Goal: Information Seeking & Learning: Stay updated

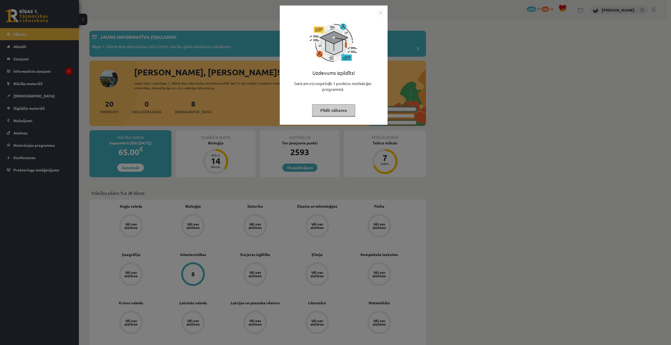
click at [332, 113] on button "Pildīt nākamo" at bounding box center [333, 110] width 43 height 12
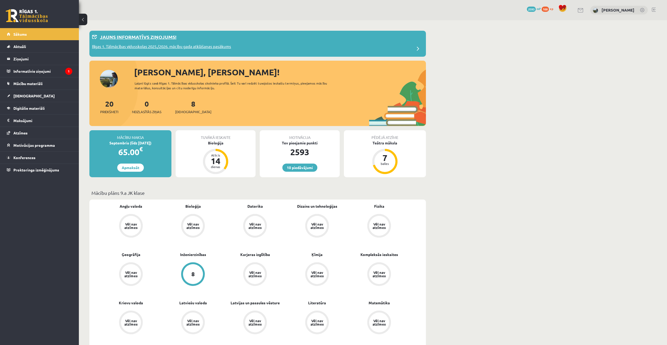
click at [156, 40] on p "Jauns informatīvs ziņojums!" at bounding box center [138, 36] width 77 height 7
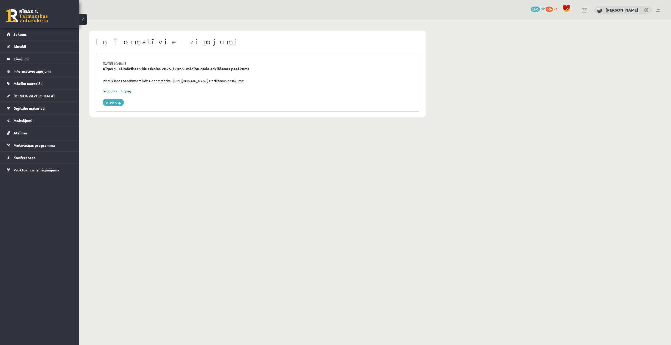
click at [126, 89] on link "Ielūgums__1_.jpeg" at bounding box center [117, 91] width 28 height 4
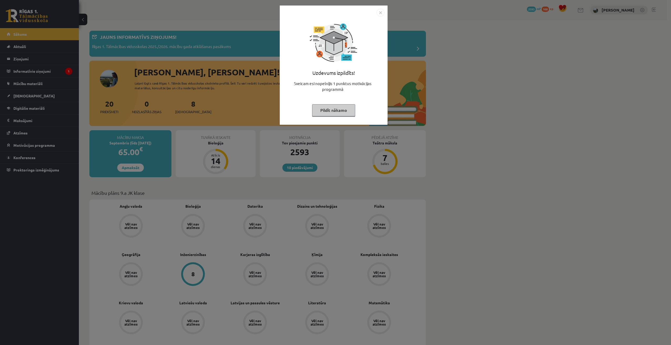
click at [333, 109] on button "Pildīt nākamo" at bounding box center [333, 110] width 43 height 12
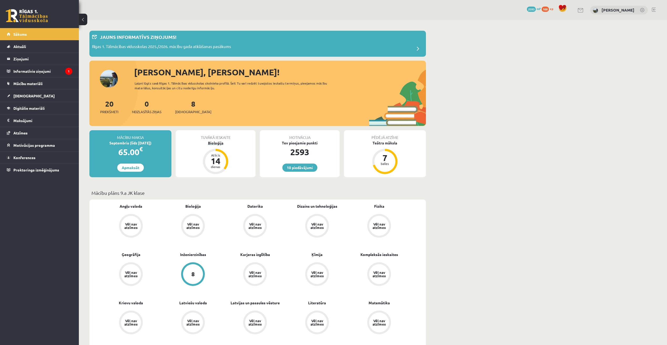
click at [221, 143] on div "Bioloģija" at bounding box center [216, 143] width 80 height 6
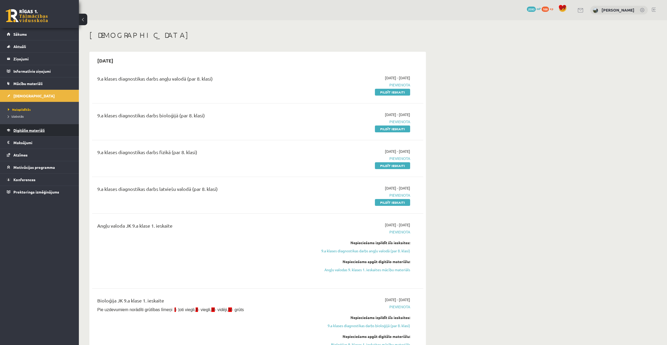
click at [58, 133] on link "Digitālie materiāli" at bounding box center [39, 130] width 65 height 12
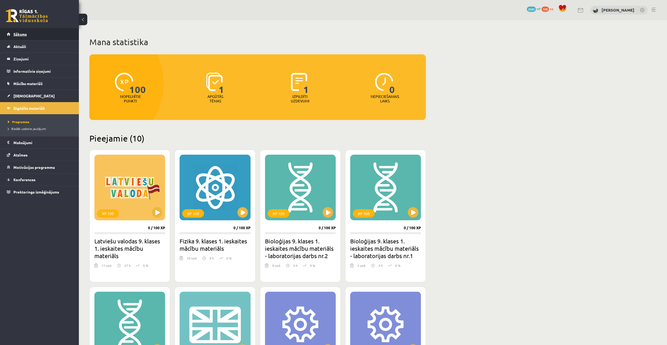
click at [46, 32] on link "Sākums" at bounding box center [39, 34] width 65 height 12
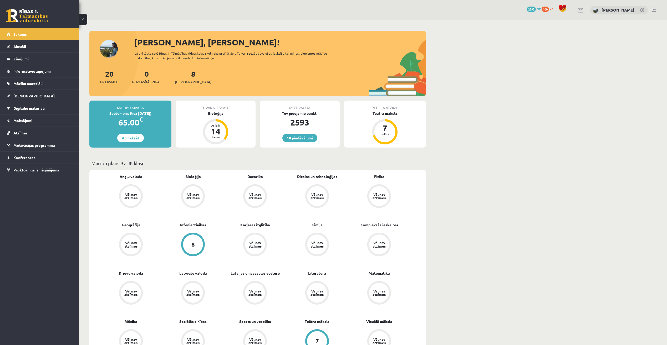
click at [390, 114] on div "Teātra māksla" at bounding box center [385, 114] width 82 height 6
click at [218, 112] on div "Bioloģija" at bounding box center [216, 114] width 80 height 6
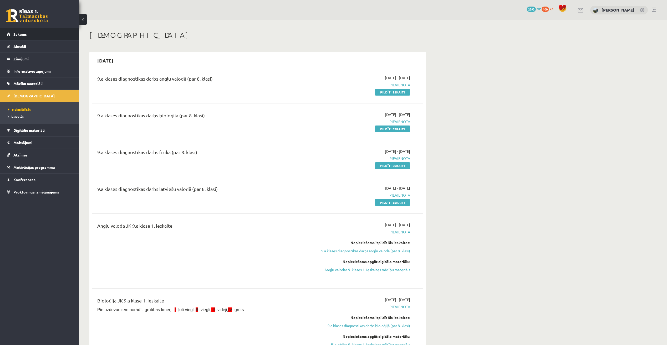
click at [63, 31] on link "Sākums" at bounding box center [39, 34] width 65 height 12
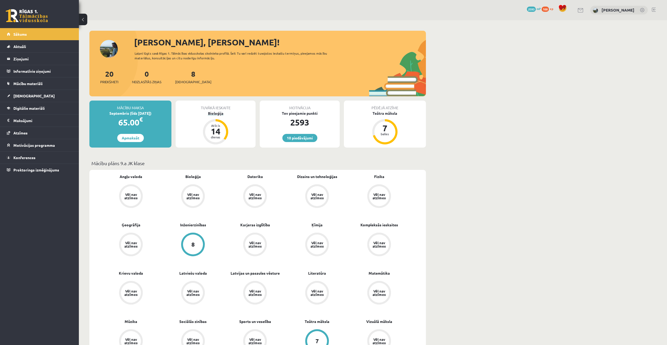
click at [219, 113] on div "Bioloģija" at bounding box center [216, 114] width 80 height 6
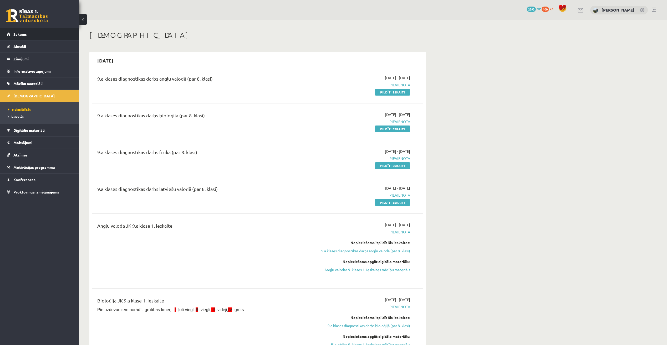
click at [31, 33] on link "Sākums" at bounding box center [39, 34] width 65 height 12
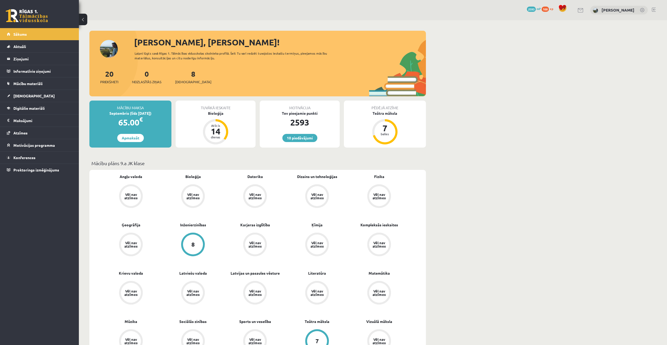
click at [185, 79] on div "8 Ieskaites" at bounding box center [193, 76] width 36 height 16
click at [181, 81] on span "[DEMOGRAPHIC_DATA]" at bounding box center [193, 81] width 36 height 5
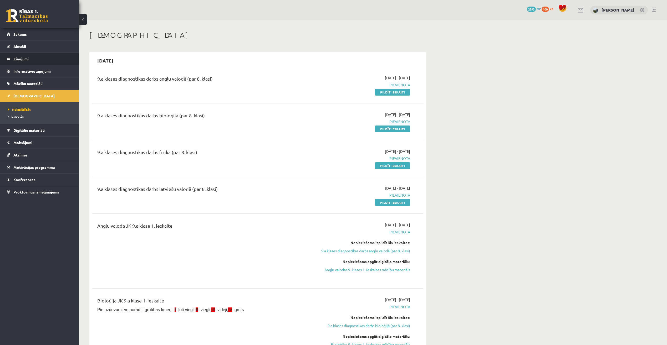
click at [22, 59] on legend "Ziņojumi 0" at bounding box center [42, 59] width 59 height 12
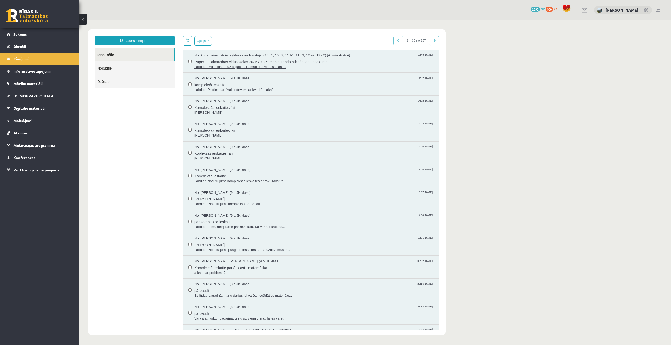
click at [233, 64] on span "Rīgas 1. Tālmācības vidusskolas 2025./2026. mācību gada atklāšanas pasākums" at bounding box center [313, 61] width 239 height 7
click at [44, 31] on link "Sākums" at bounding box center [39, 34] width 65 height 12
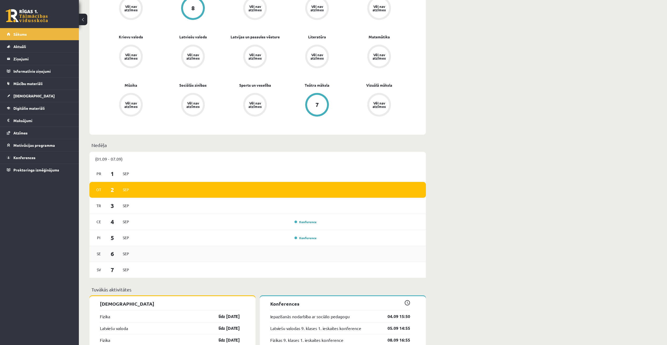
scroll to position [263, 0]
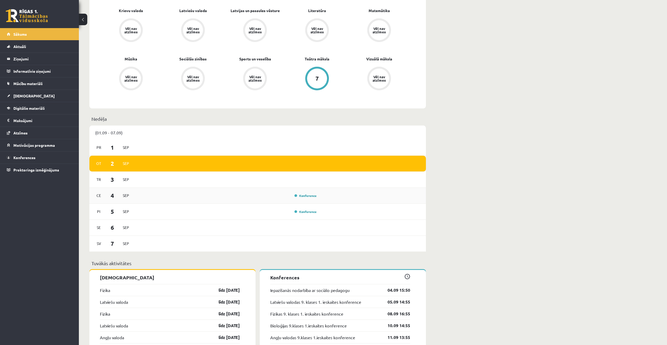
click at [310, 193] on div "Ce 4 Sep Konference" at bounding box center [257, 196] width 337 height 16
drag, startPoint x: 310, startPoint y: 193, endPoint x: 310, endPoint y: 196, distance: 2.6
click at [310, 196] on link "Konference" at bounding box center [305, 196] width 22 height 4
